Goal: Information Seeking & Learning: Find specific fact

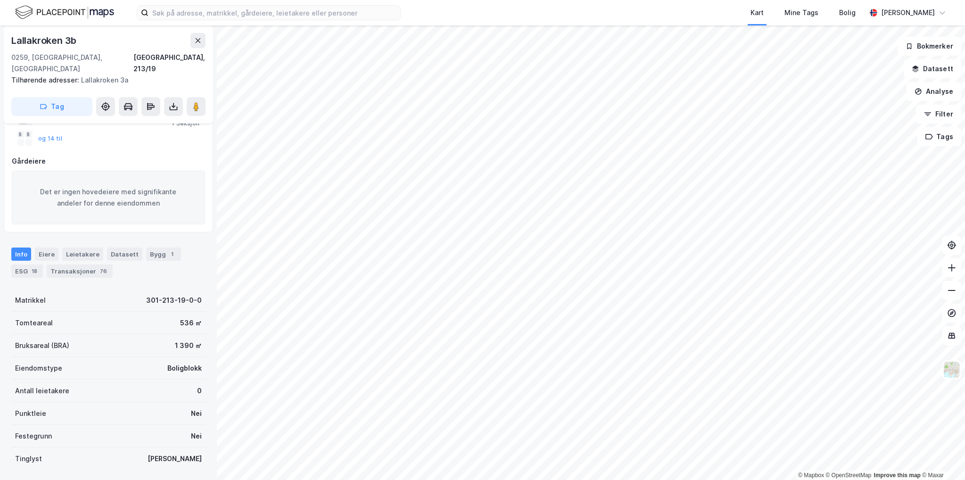
scroll to position [94, 0]
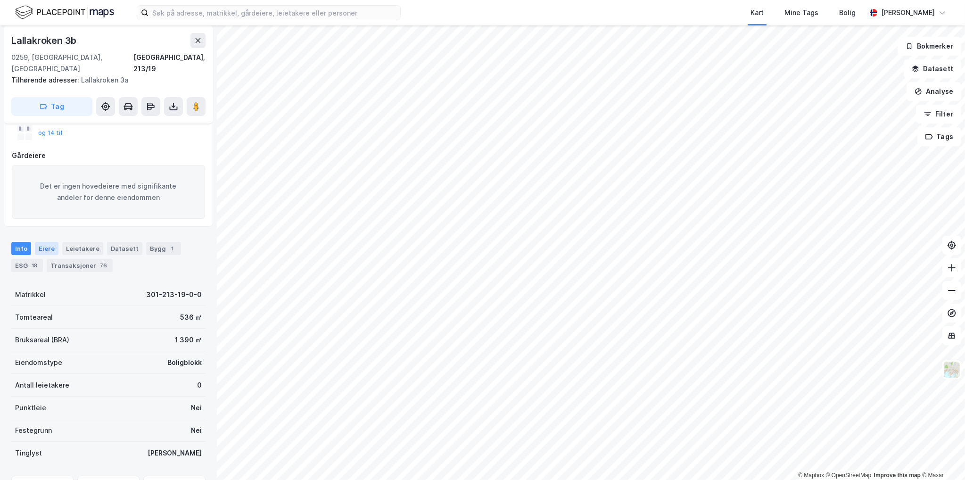
click at [49, 242] on div "Eiere" at bounding box center [47, 248] width 24 height 13
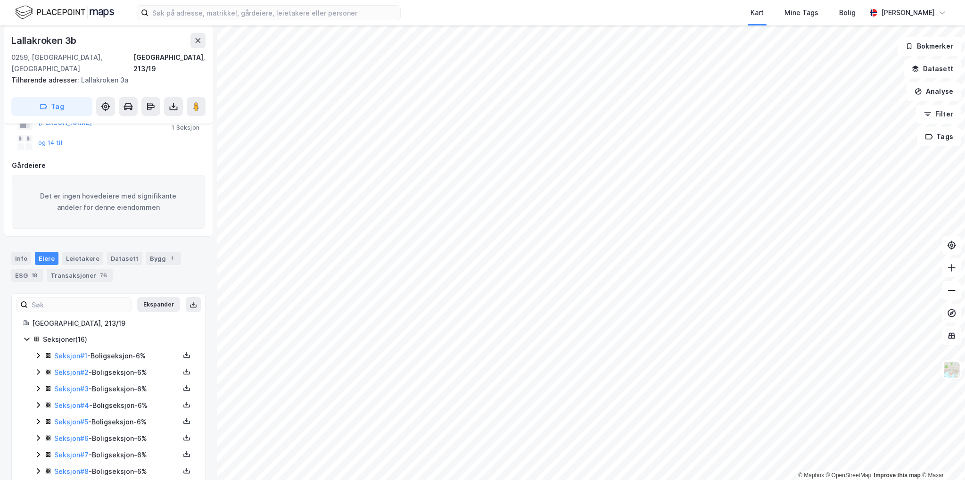
scroll to position [94, 0]
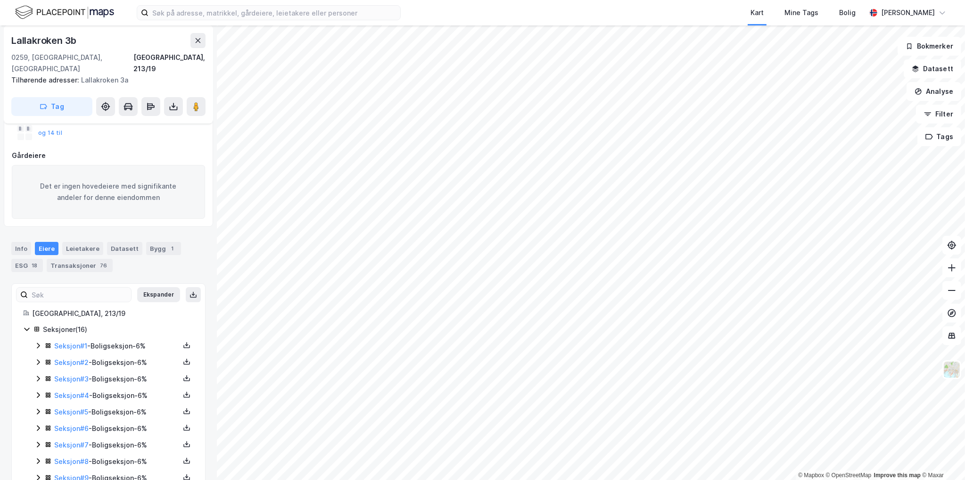
click at [39, 441] on icon at bounding box center [38, 445] width 8 height 8
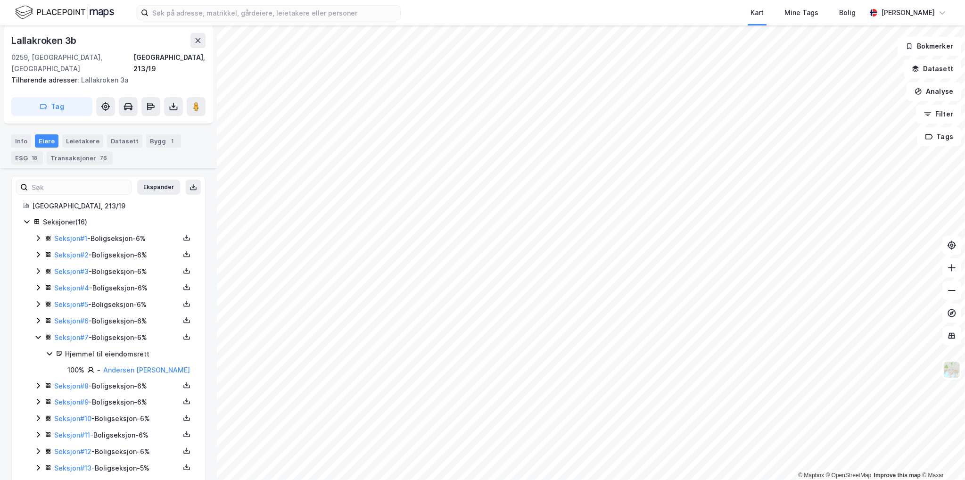
scroll to position [236, 0]
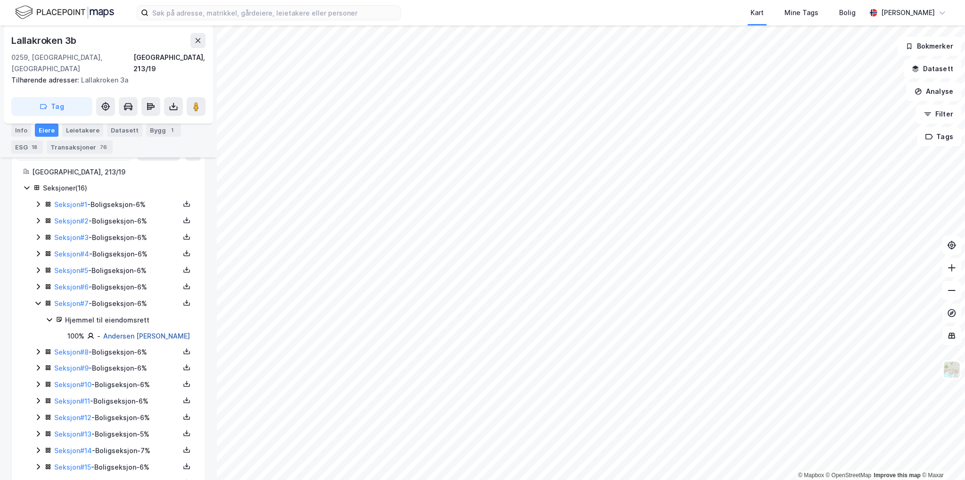
click at [147, 332] on link "Andersen [PERSON_NAME]" at bounding box center [146, 336] width 87 height 8
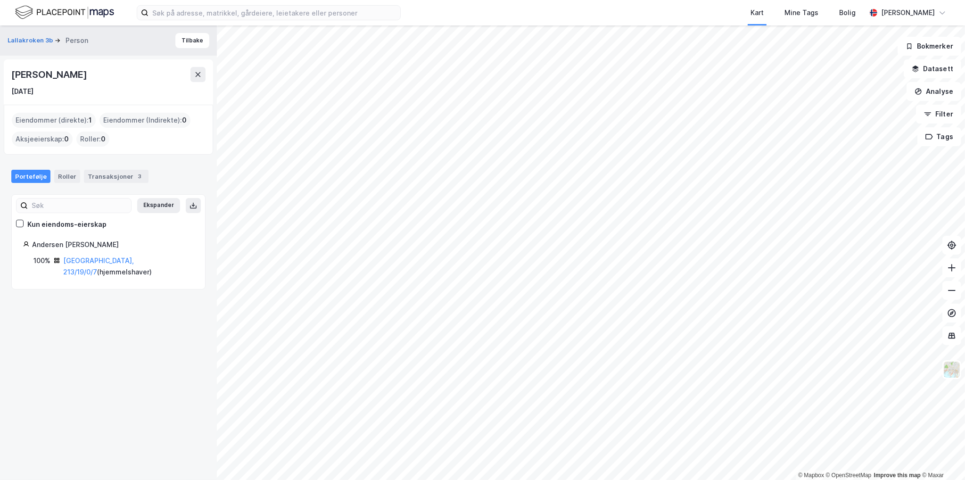
click at [89, 76] on div "[PERSON_NAME]" at bounding box center [49, 74] width 77 height 15
click at [92, 176] on div "Transaksjoner 3" at bounding box center [116, 176] width 65 height 13
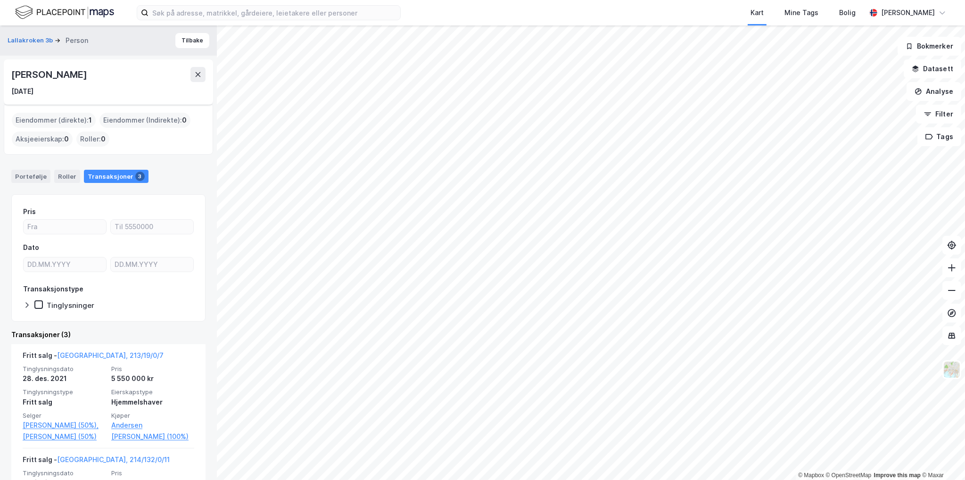
scroll to position [198, 0]
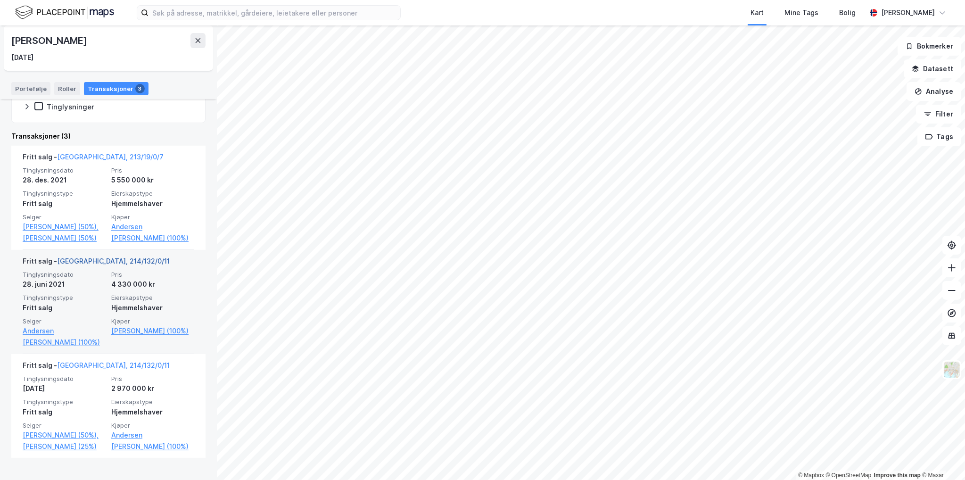
click at [95, 265] on link "[GEOGRAPHIC_DATA], 214/132/0/11" at bounding box center [113, 261] width 113 height 8
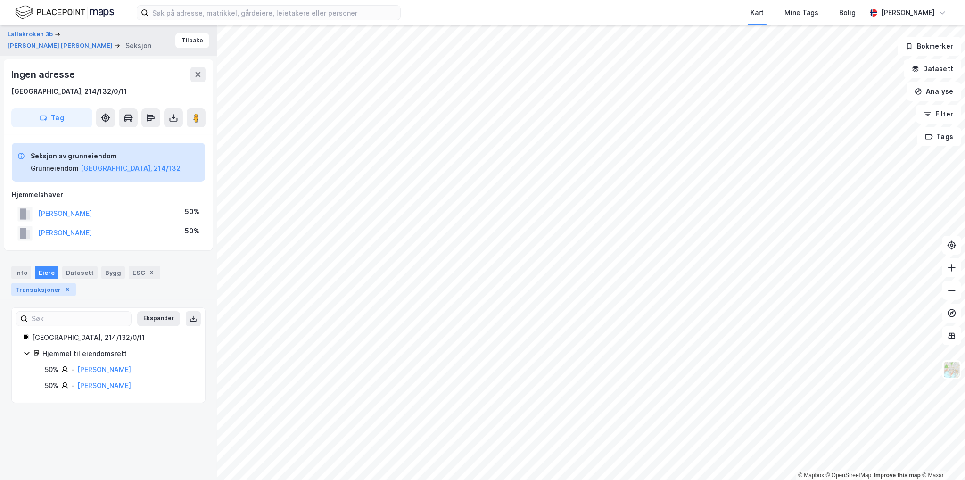
click at [53, 287] on div "Transaksjoner 6" at bounding box center [43, 289] width 65 height 13
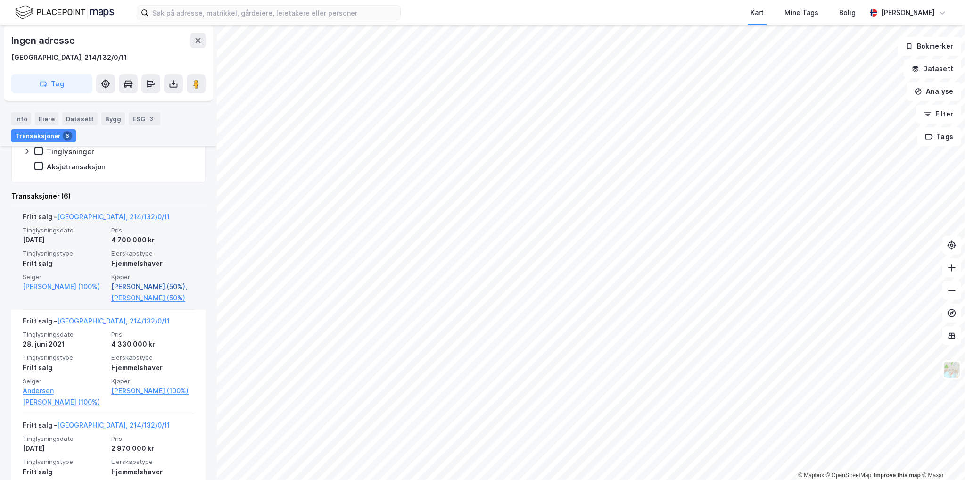
scroll to position [283, 0]
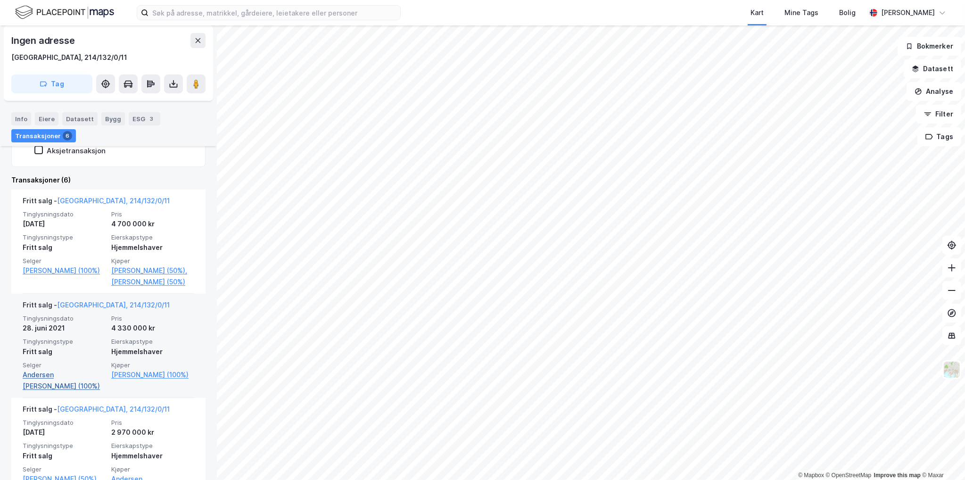
click at [47, 390] on link "Andersen [PERSON_NAME] (100%)" at bounding box center [64, 380] width 83 height 23
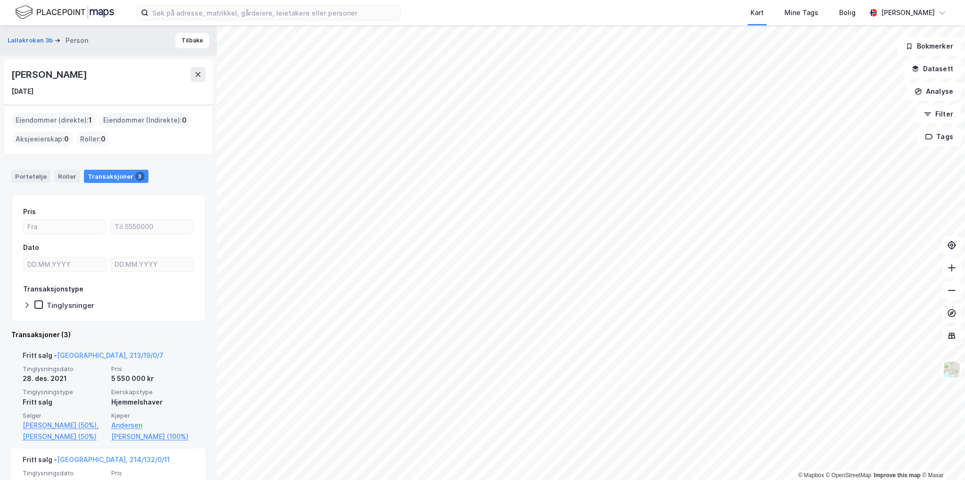
scroll to position [94, 0]
